Goal: Task Accomplishment & Management: Use online tool/utility

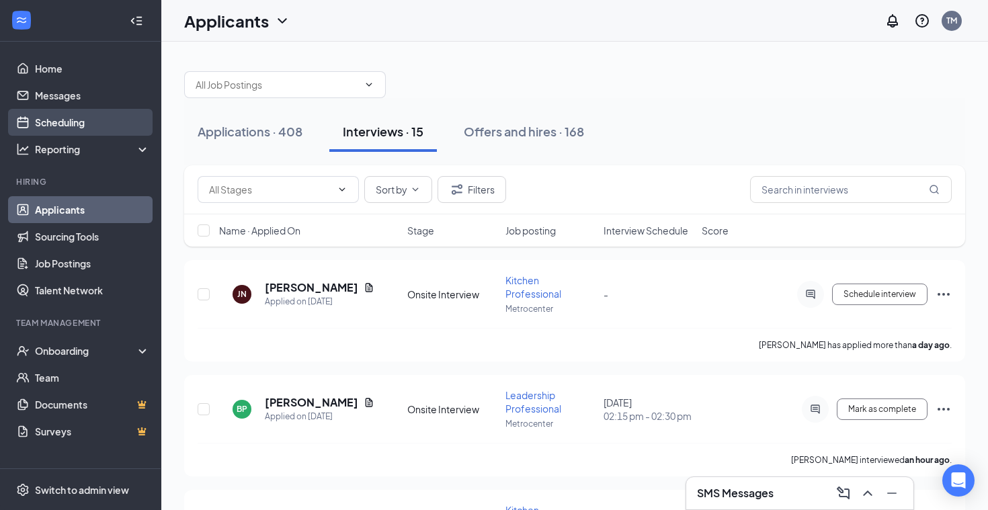
click at [74, 124] on link "Scheduling" at bounding box center [92, 122] width 115 height 27
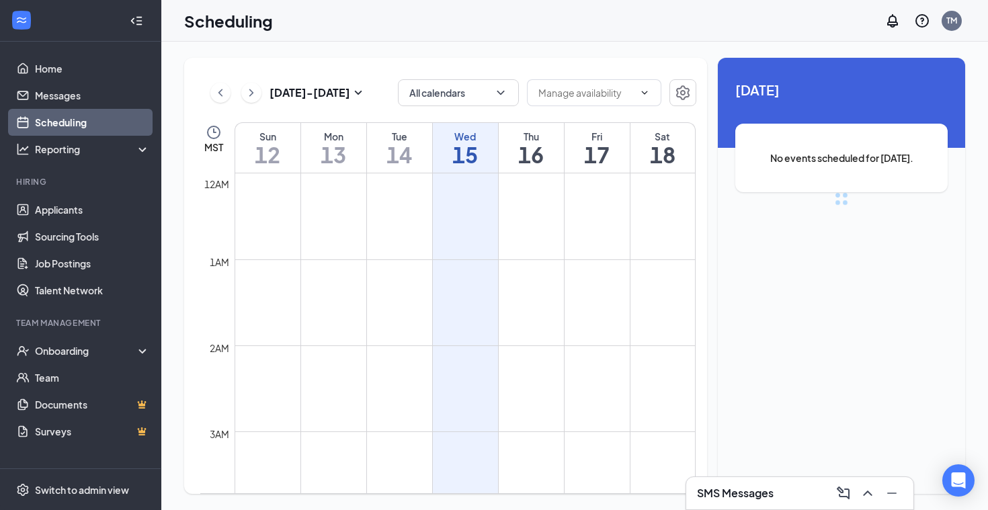
scroll to position [661, 0]
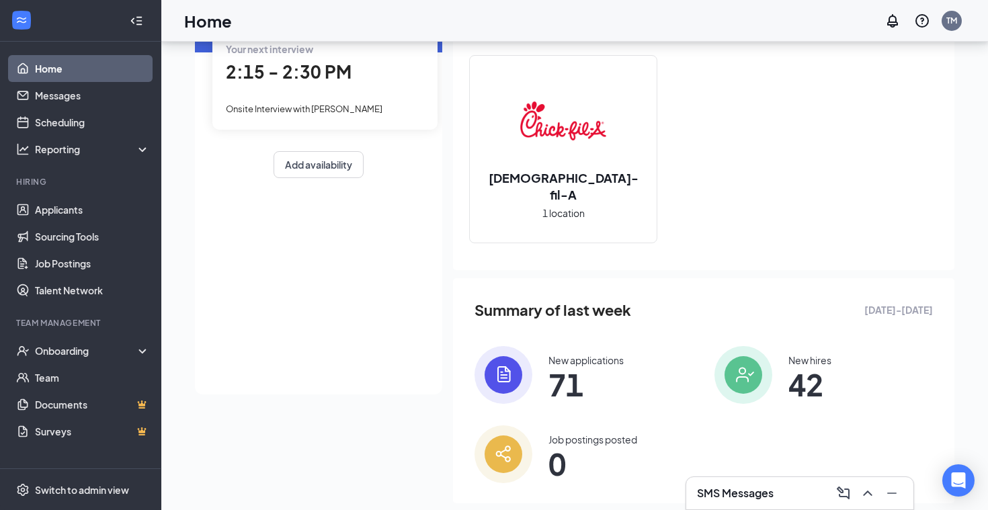
scroll to position [144, 0]
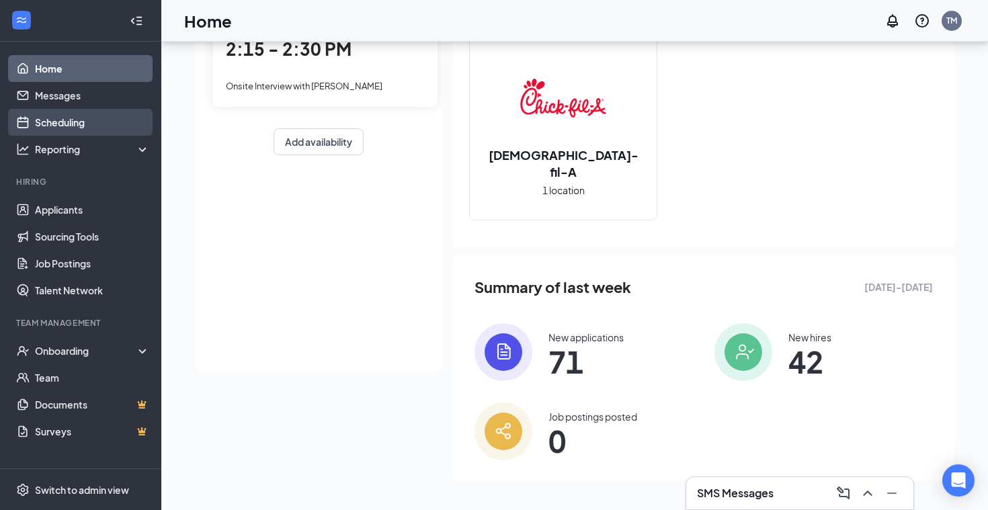
click at [85, 129] on link "Scheduling" at bounding box center [92, 122] width 115 height 27
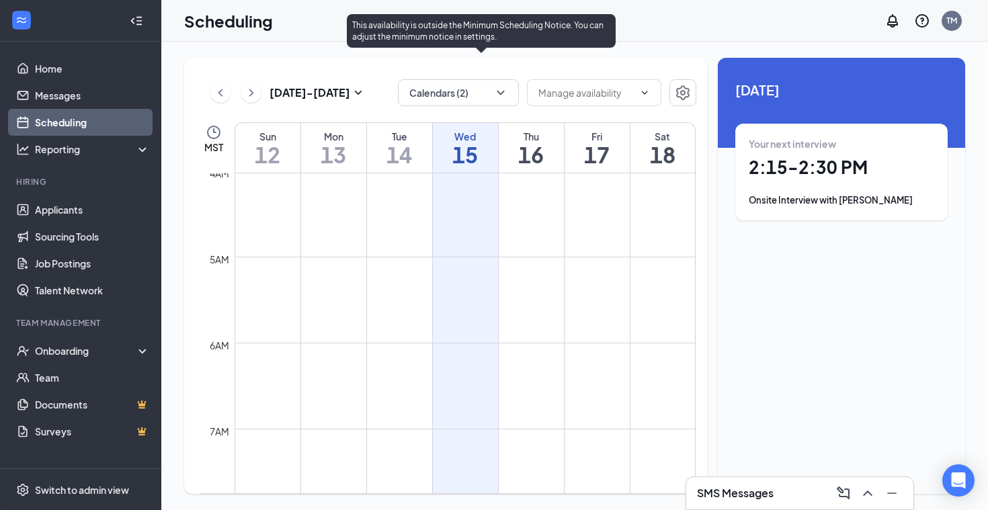
scroll to position [149, 0]
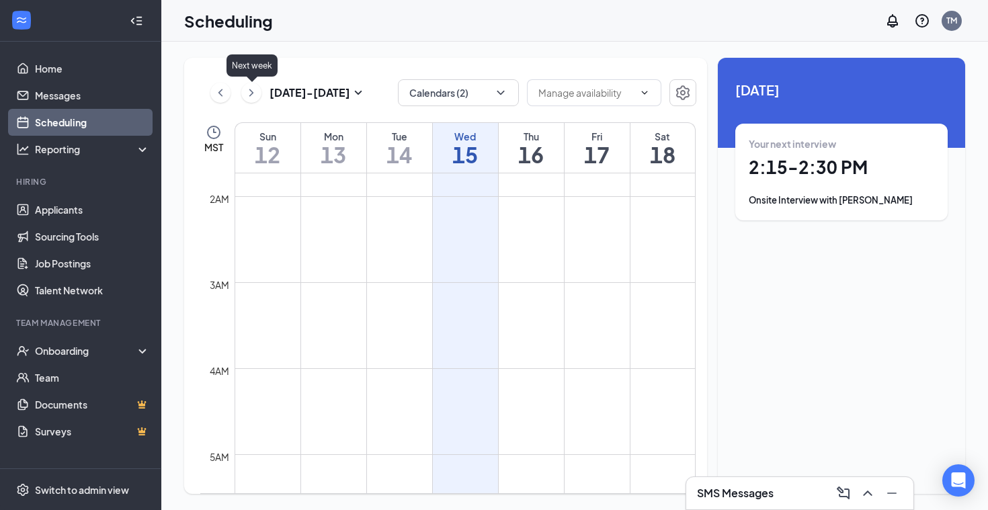
click at [251, 97] on icon "ChevronRight" at bounding box center [251, 93] width 13 height 16
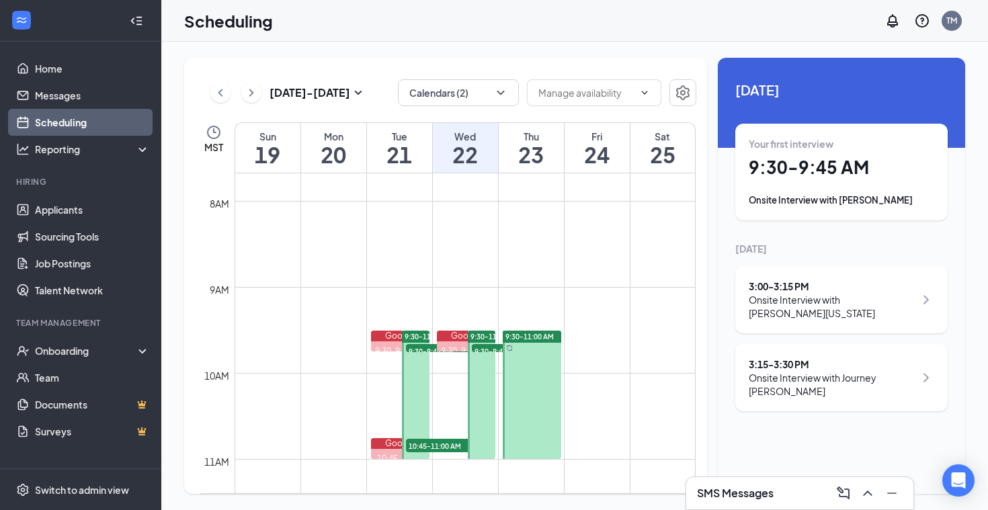
click at [405, 140] on div "Tue" at bounding box center [399, 136] width 65 height 13
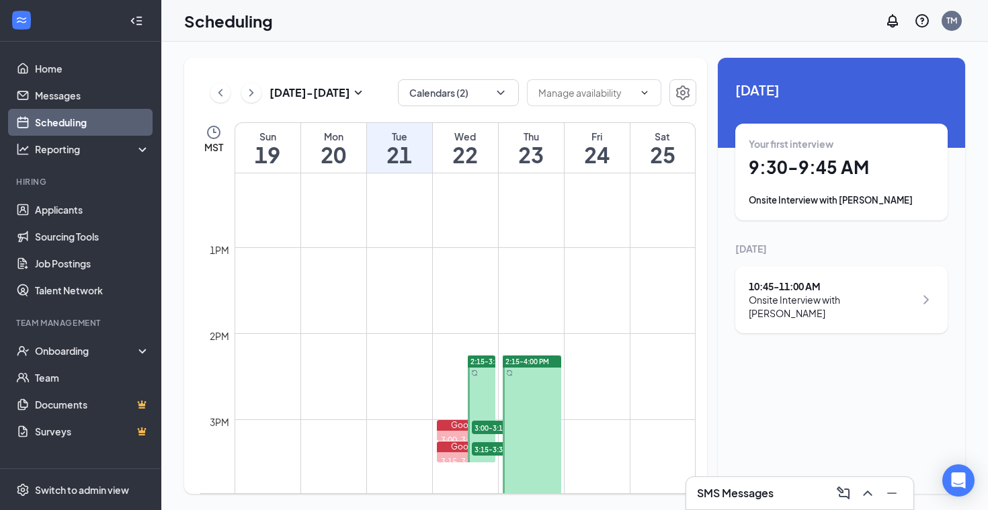
scroll to position [1031, 0]
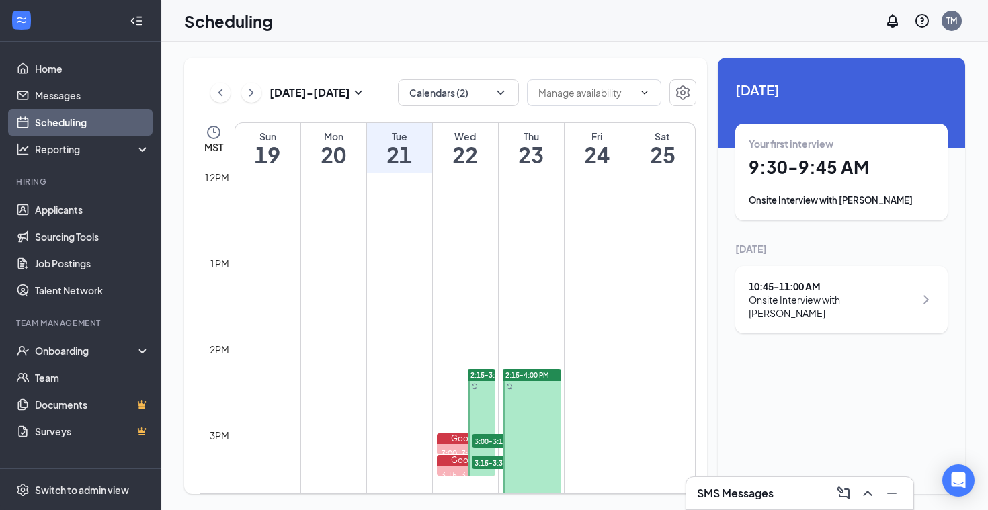
click at [444, 145] on h1 "22" at bounding box center [465, 154] width 65 height 23
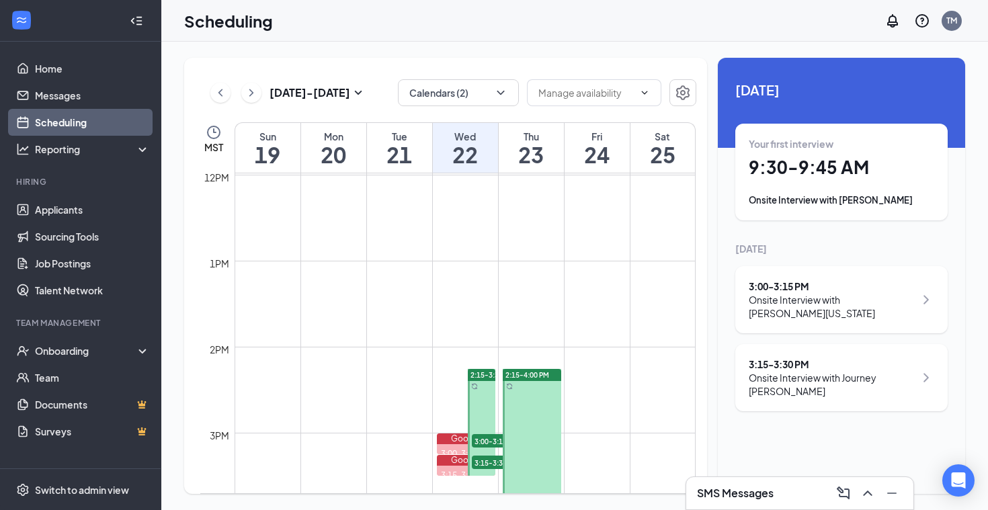
click at [539, 154] on h1 "23" at bounding box center [531, 154] width 65 height 23
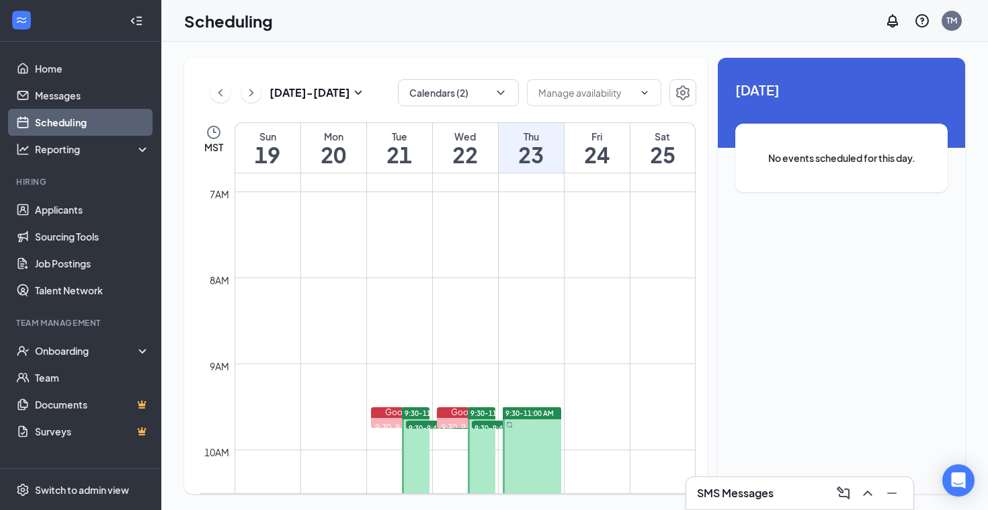
scroll to position [569, 0]
